Goal: Task Accomplishment & Management: Manage account settings

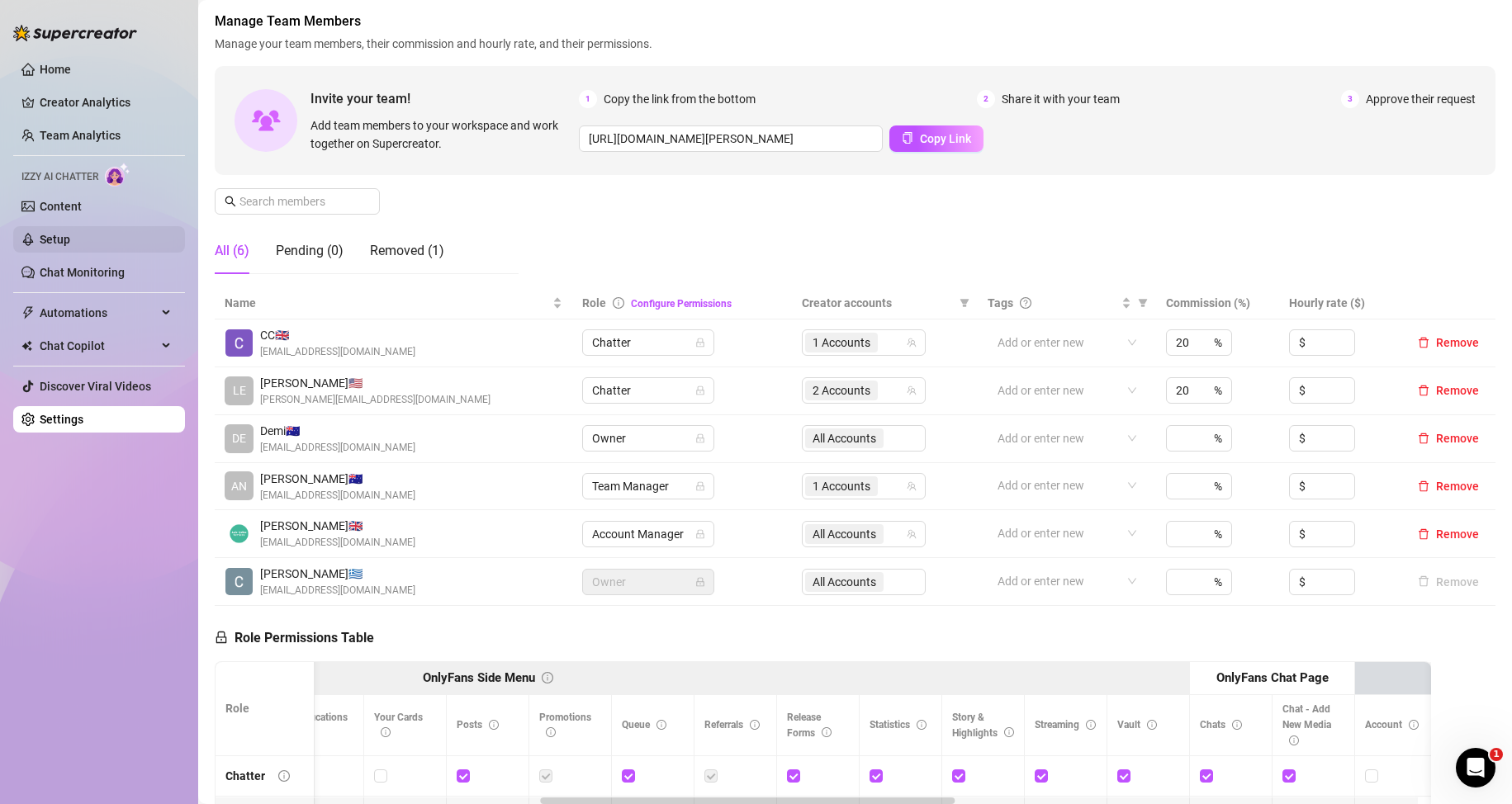
click at [82, 213] on link "Content" at bounding box center [60, 206] width 42 height 13
click at [103, 218] on ul "Home Creator Analytics Team Analytics Izzy AI Chatter Content Setup Chat Monito…" at bounding box center [99, 244] width 172 height 389
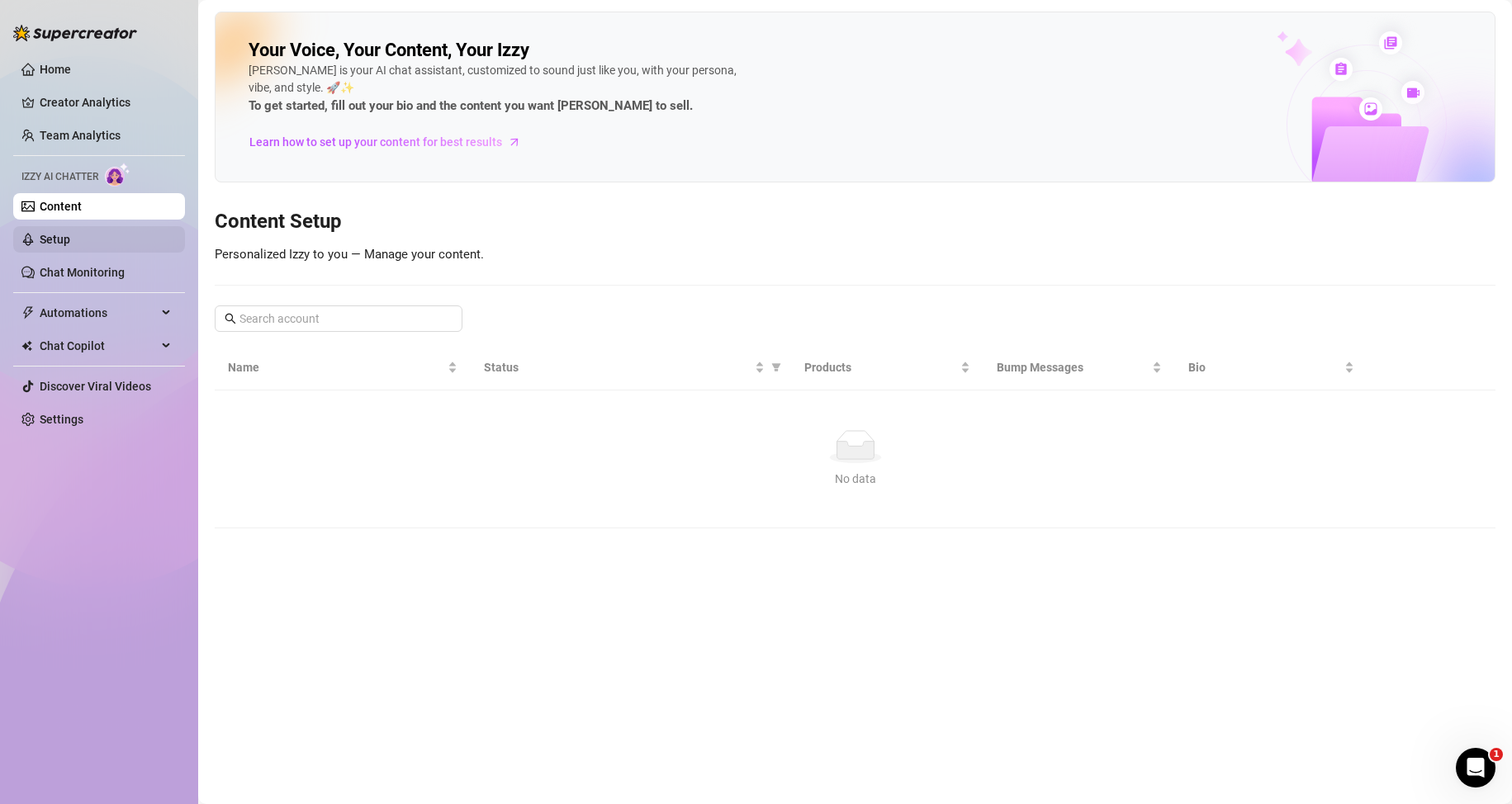
click at [71, 232] on link "Setup" at bounding box center [55, 239] width 30 height 13
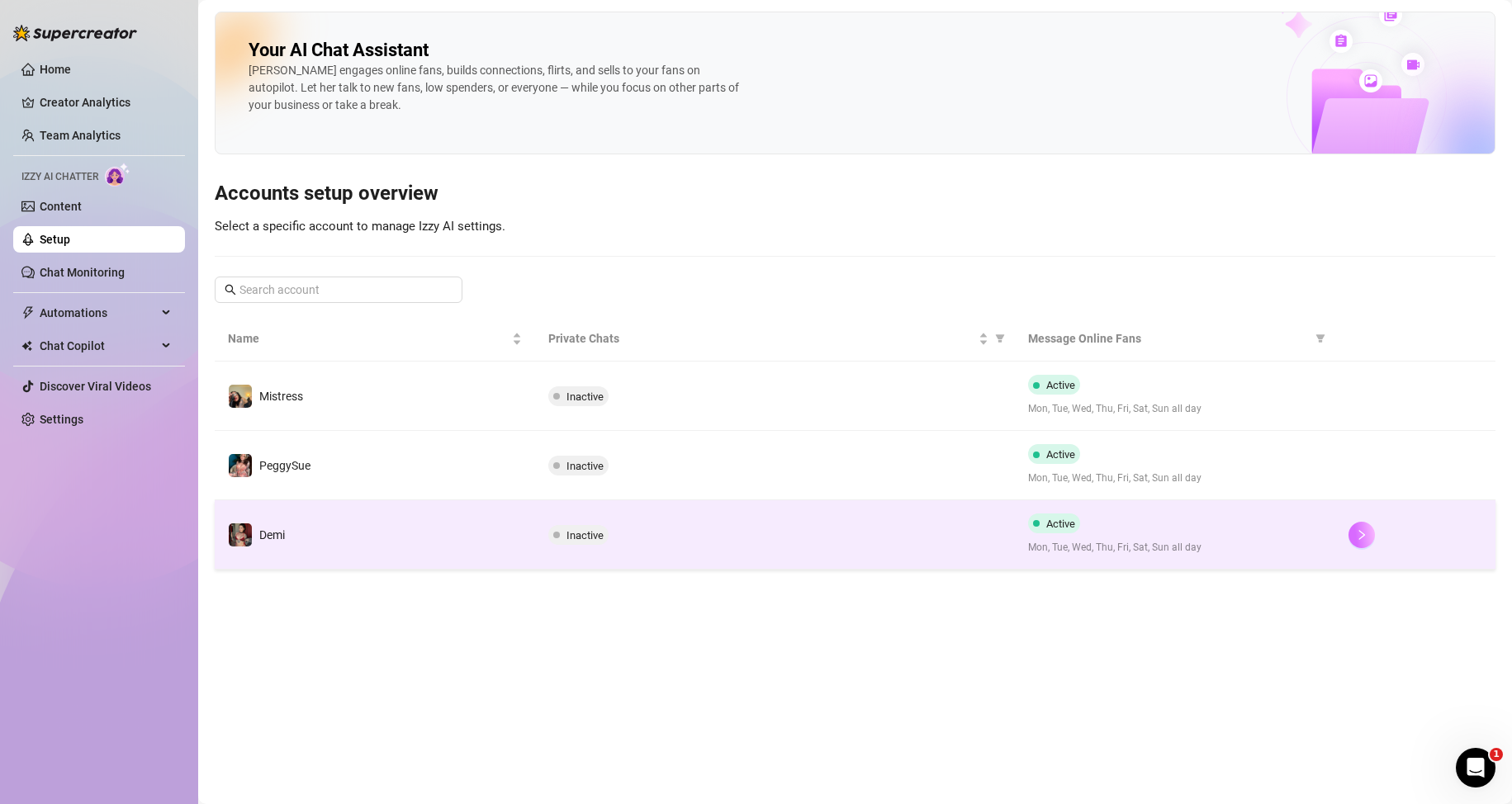
click at [1358, 528] on icon "right" at bounding box center [1361, 534] width 11 height 11
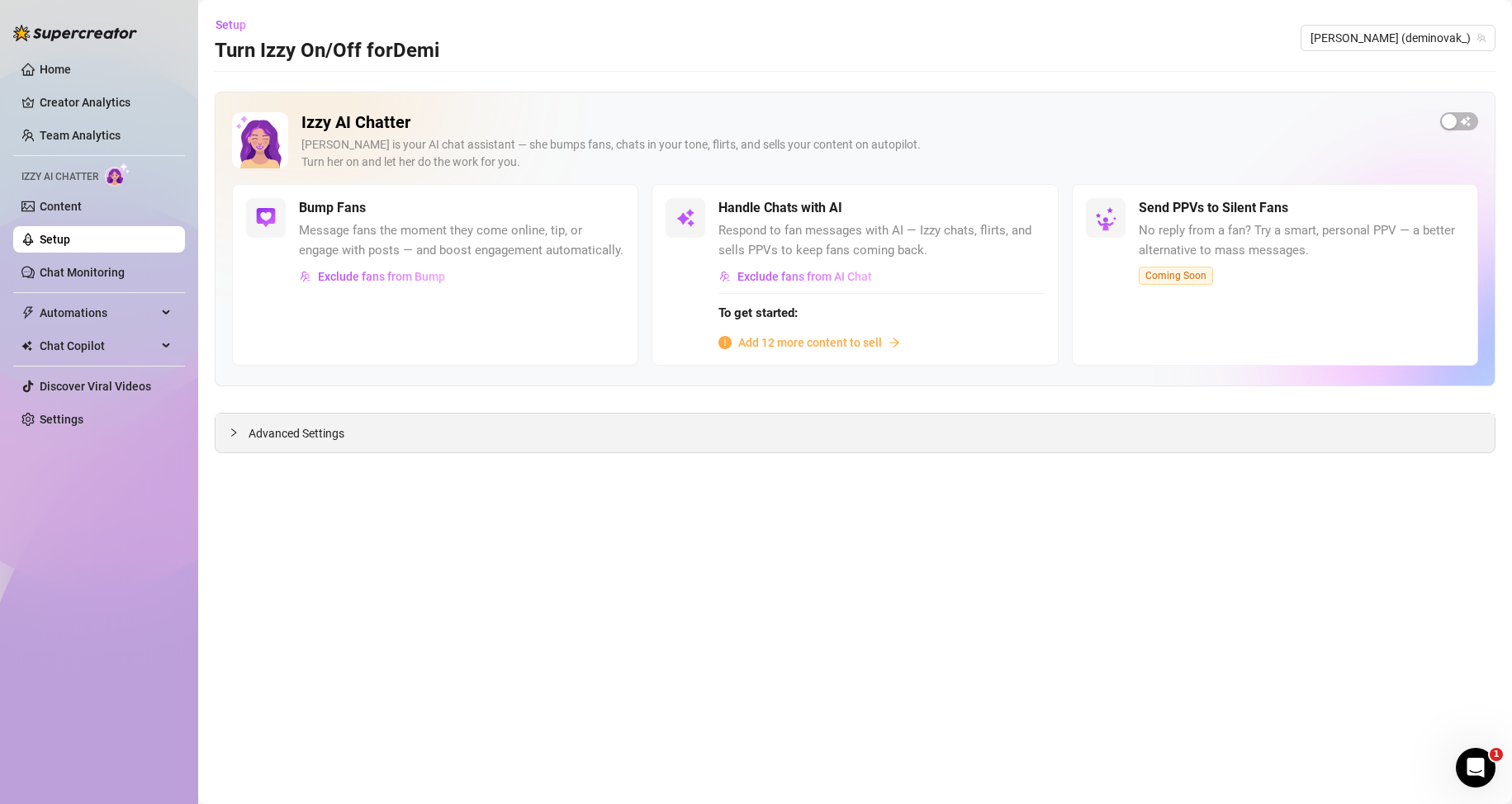
click at [937, 428] on div "Advanced Settings" at bounding box center [854, 433] width 1279 height 39
click at [294, 437] on span "Advanced Settings" at bounding box center [296, 433] width 96 height 18
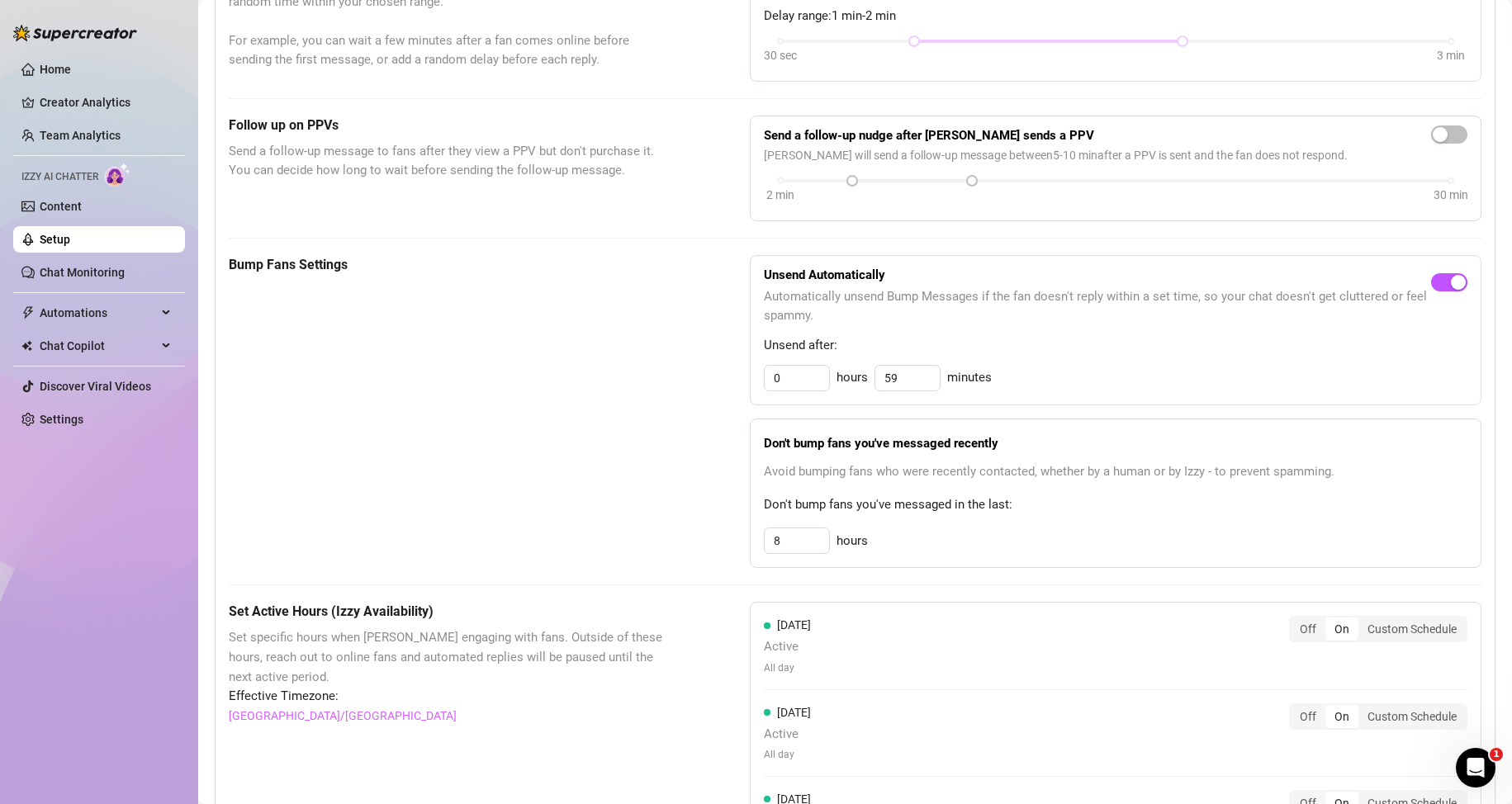
scroll to position [990, 0]
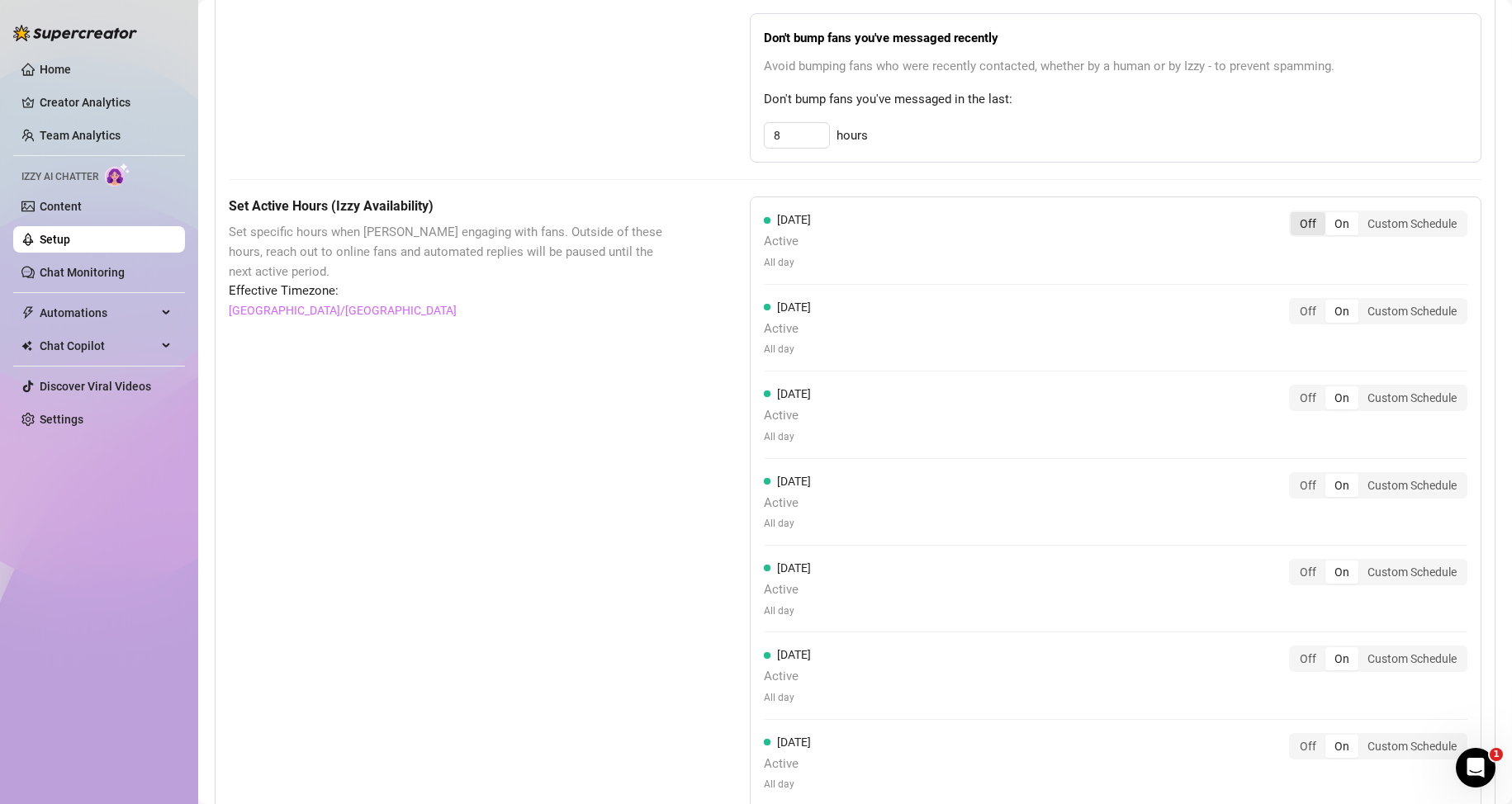
click at [1293, 226] on div "Off" at bounding box center [1308, 224] width 35 height 24
click at [1295, 214] on input "Off" at bounding box center [1295, 214] width 0 height 0
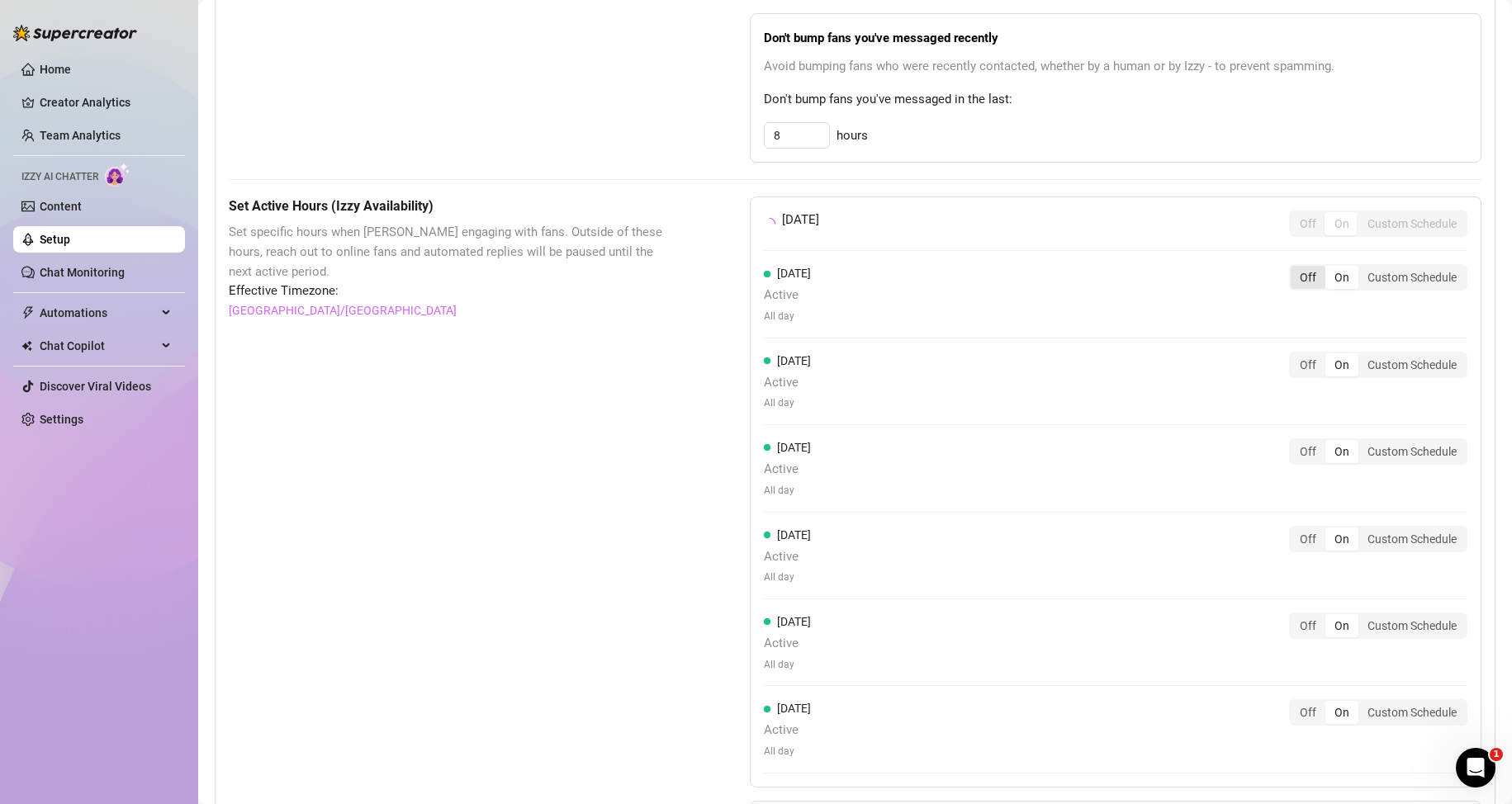
click at [1291, 279] on div "Off" at bounding box center [1308, 277] width 35 height 24
click at [1295, 268] on input "Off" at bounding box center [1295, 268] width 0 height 0
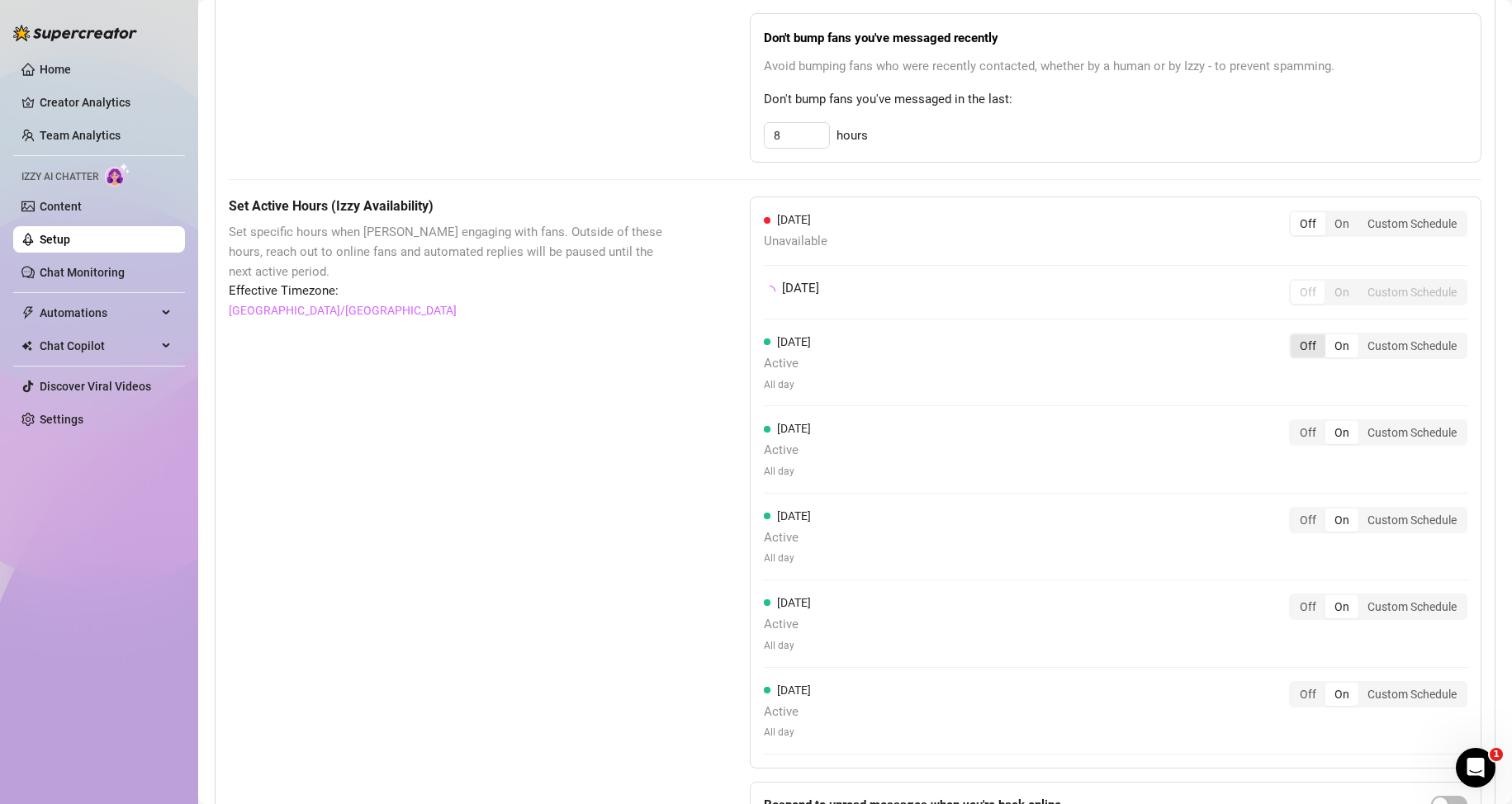
click at [1291, 341] on div "[DATE] Unavailable Off On Custom Schedule [DATE] Off On Custom Schedule [DATE] …" at bounding box center [1115, 482] width 731 height 572
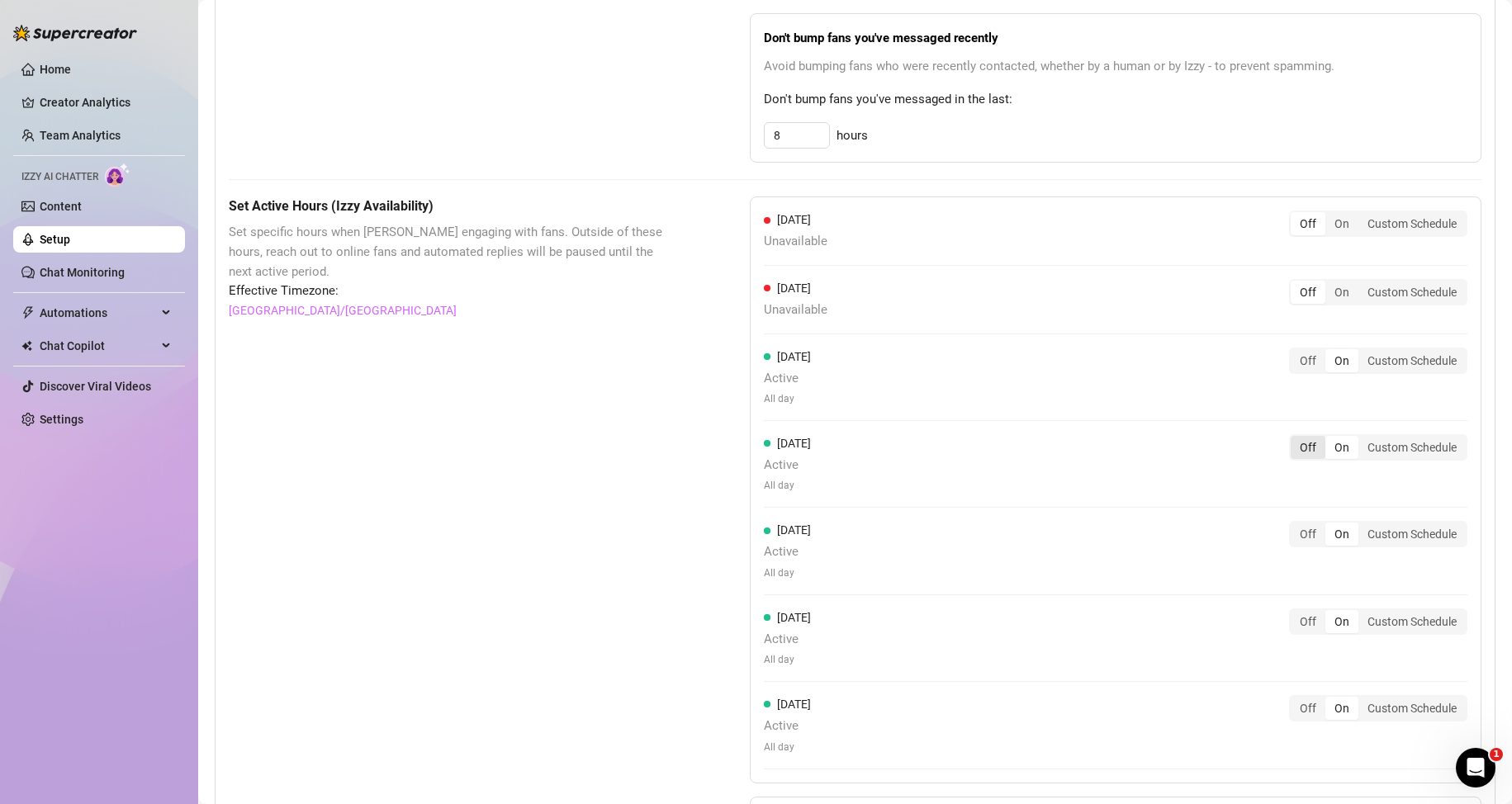
click at [1291, 441] on div "Off" at bounding box center [1308, 447] width 35 height 24
click at [1295, 438] on input "Off" at bounding box center [1295, 438] width 0 height 0
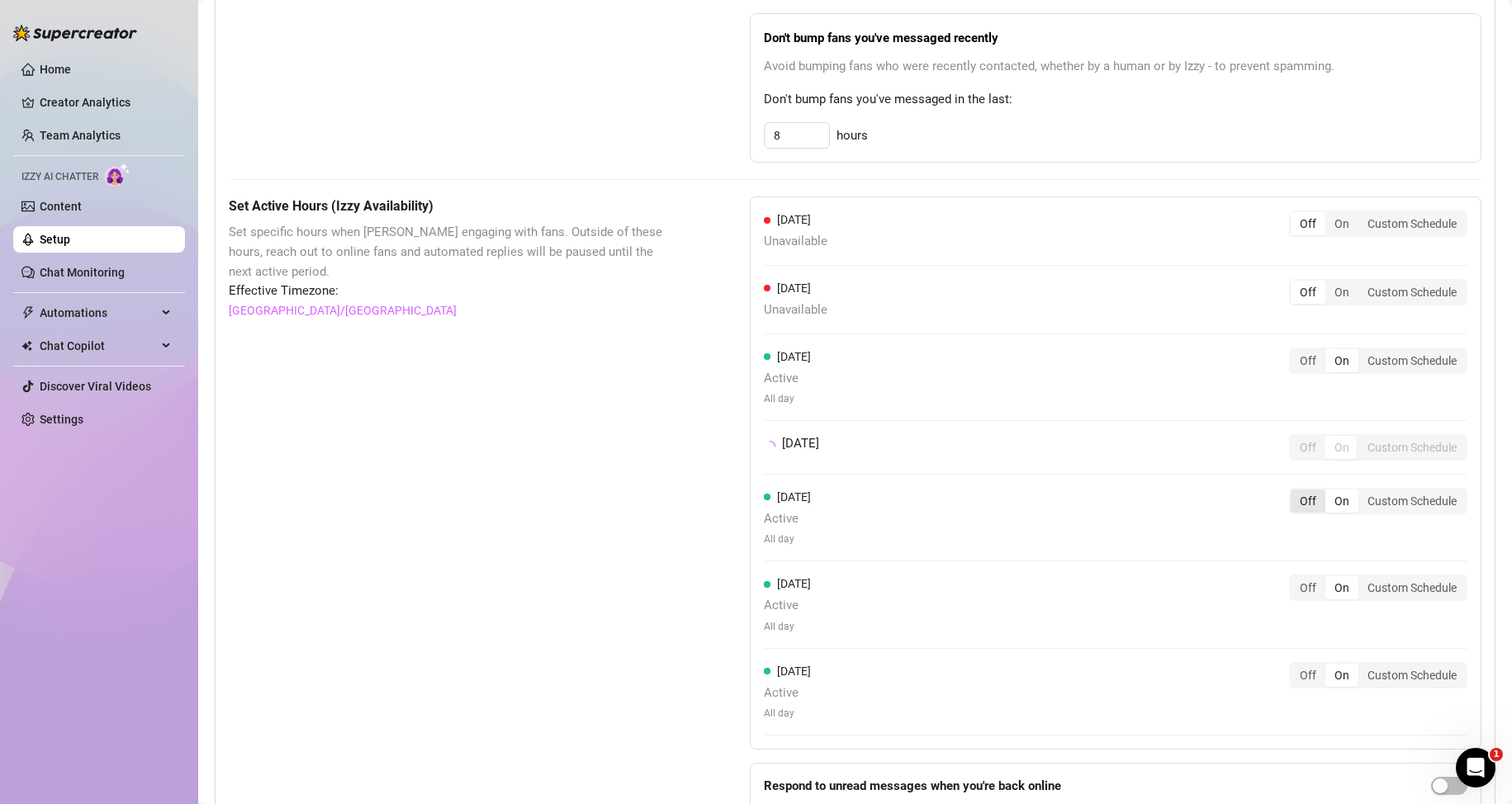
click at [1297, 504] on div "Off" at bounding box center [1308, 500] width 35 height 24
click at [1295, 492] on input "Off" at bounding box center [1295, 492] width 0 height 0
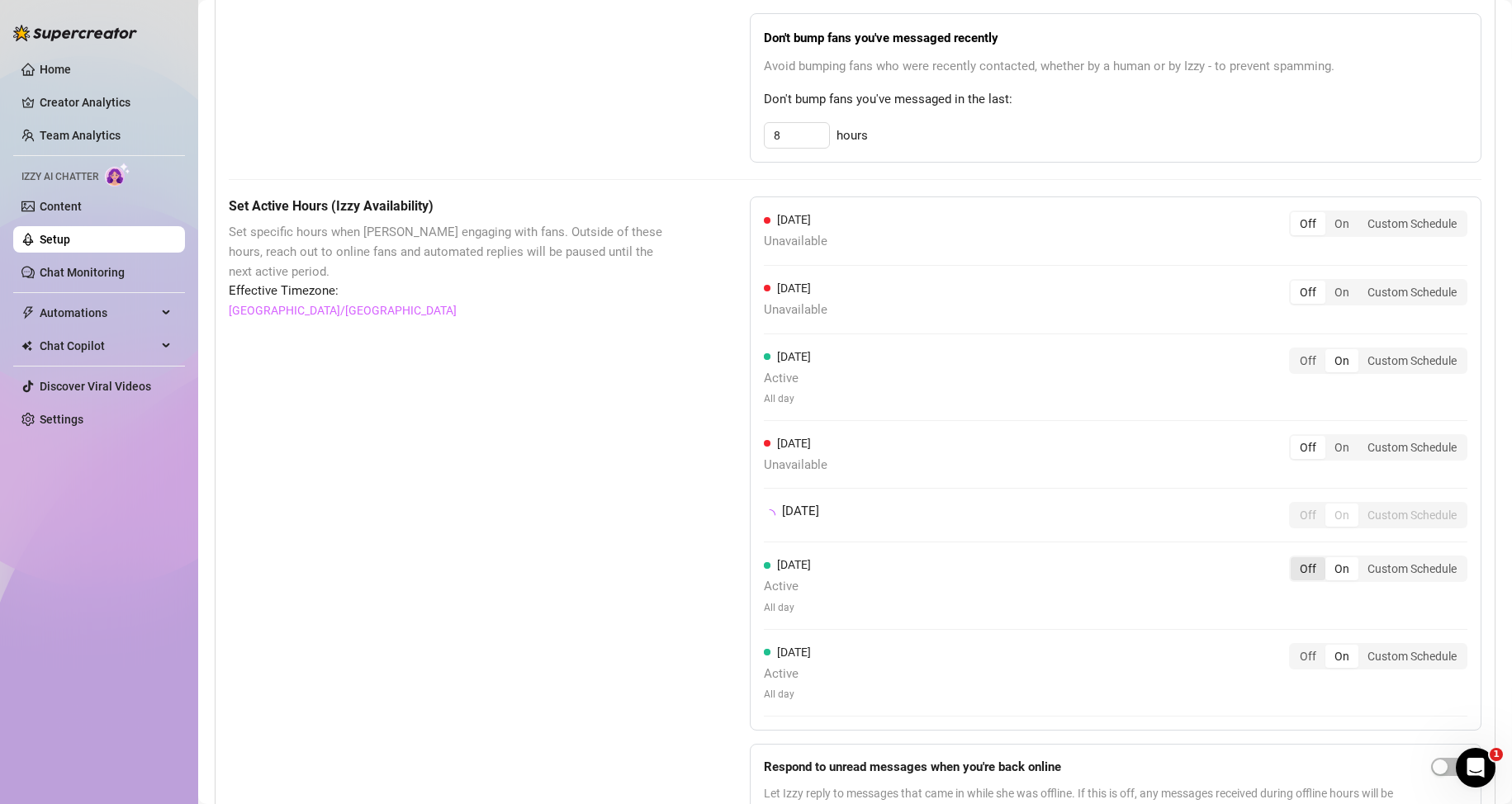
click at [1297, 561] on div "Off" at bounding box center [1308, 568] width 35 height 24
click at [1295, 560] on input "Off" at bounding box center [1295, 560] width 0 height 0
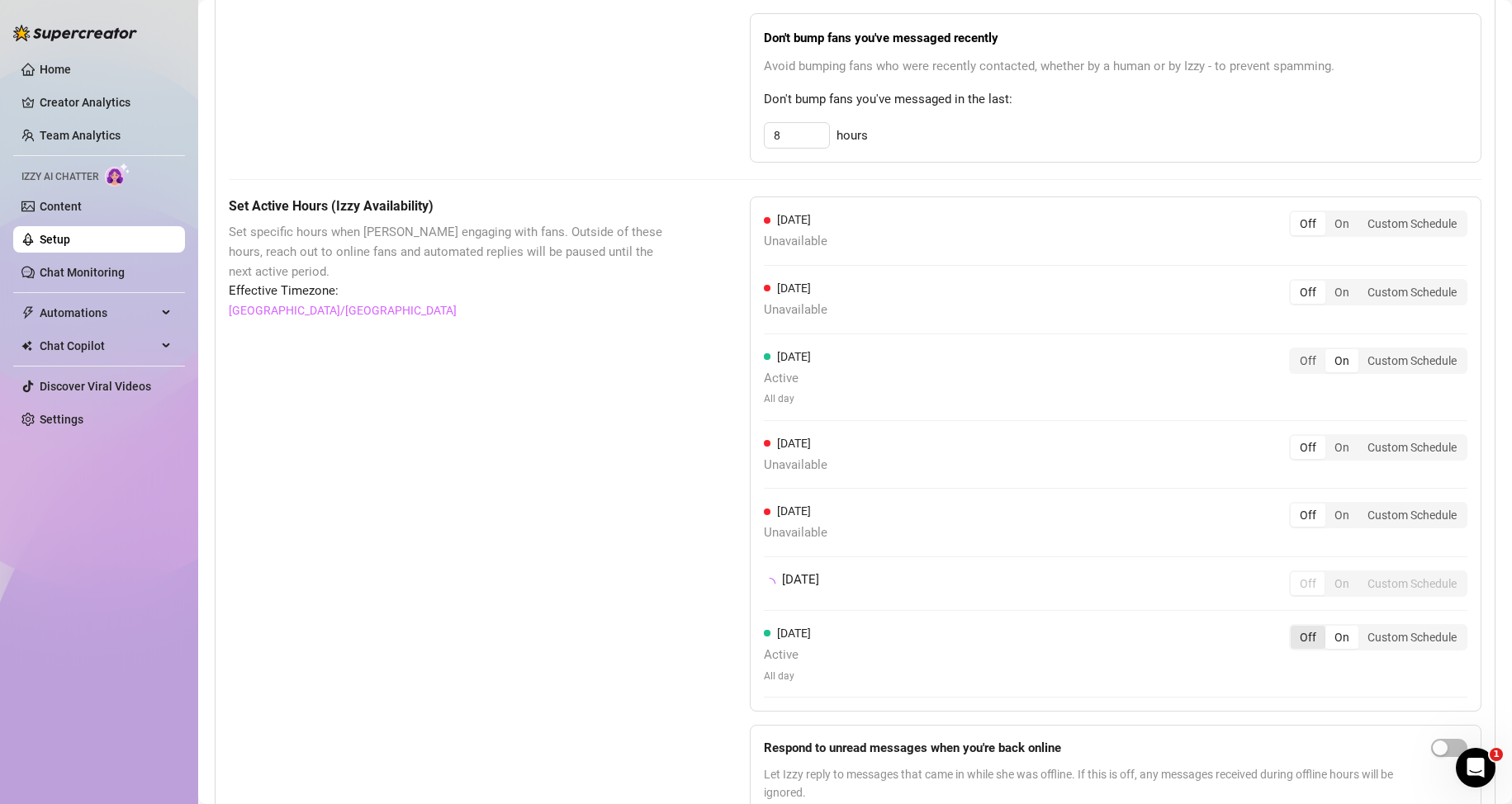
click at [1293, 635] on div "Off" at bounding box center [1308, 637] width 35 height 24
click at [1295, 628] on input "Off" at bounding box center [1295, 628] width 0 height 0
click at [1293, 635] on div "Off" at bounding box center [1308, 637] width 35 height 24
click at [1295, 628] on input "Off" at bounding box center [1295, 628] width 0 height 0
click at [498, 465] on div "Set Active Hours (Izzy Availability) Set specific hours when Izzy engaging with…" at bounding box center [448, 510] width 438 height 627
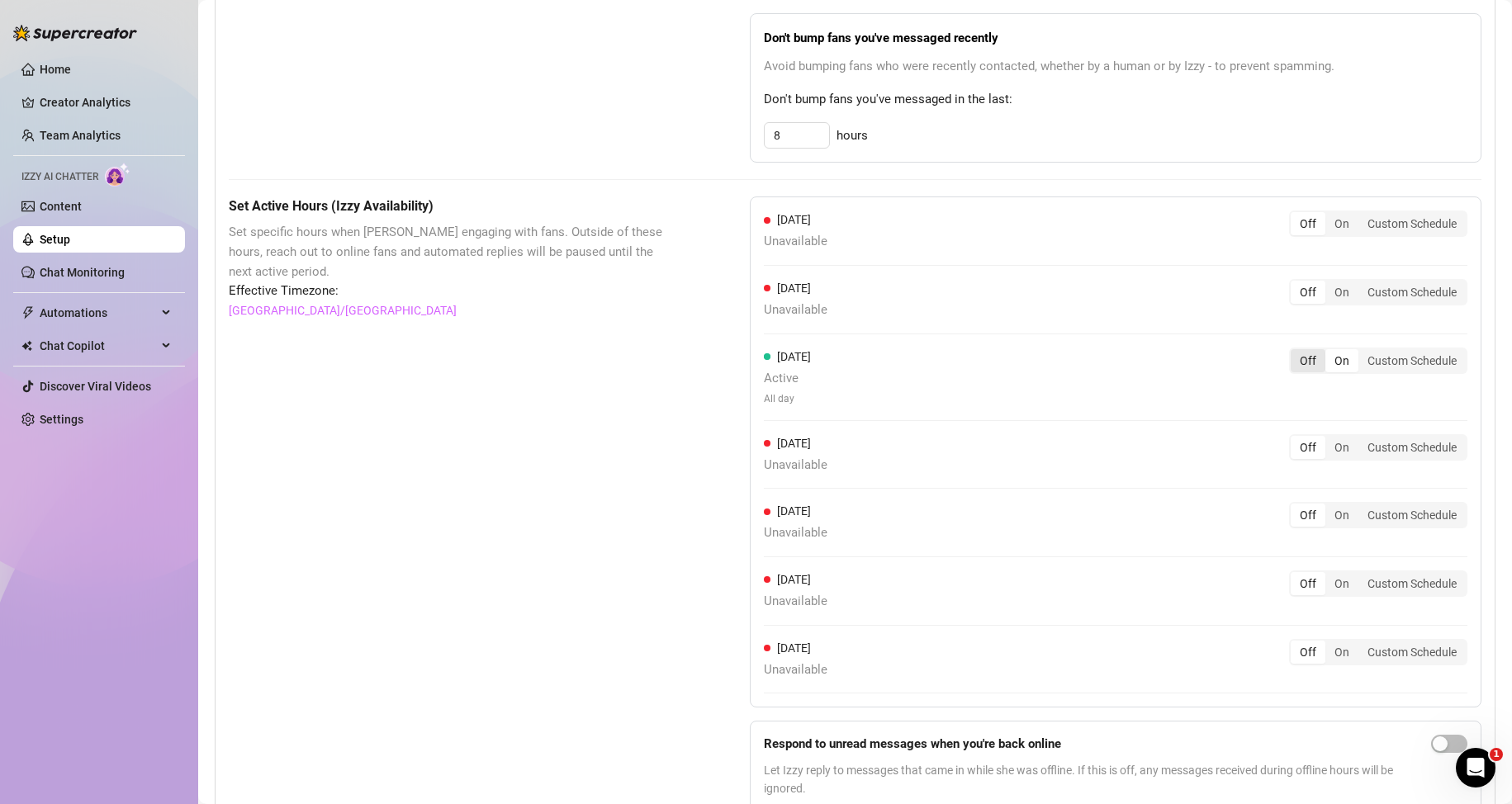
click at [1291, 353] on div "Off" at bounding box center [1308, 360] width 35 height 24
click at [1295, 352] on input "Off" at bounding box center [1295, 352] width 0 height 0
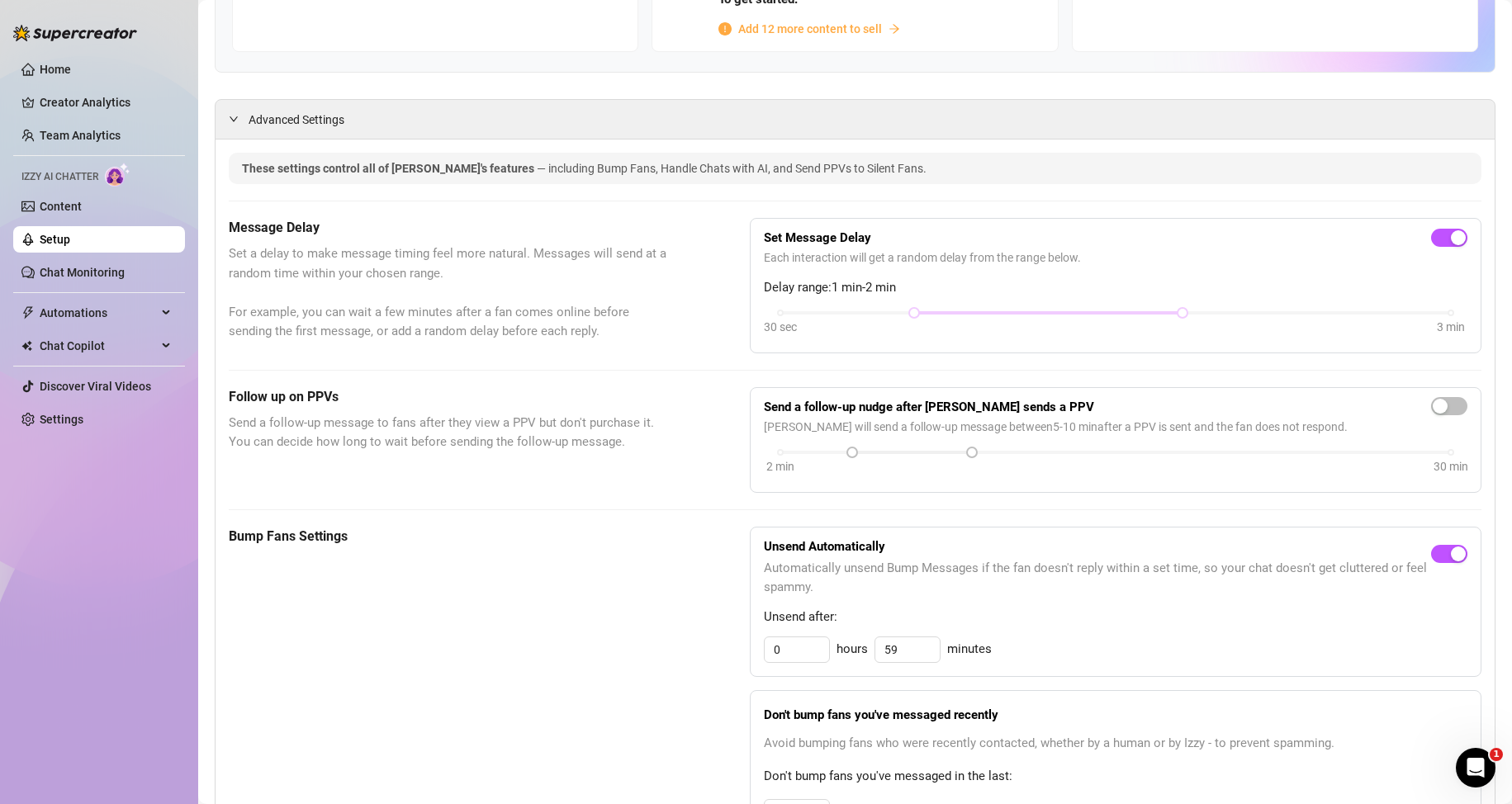
scroll to position [149, 0]
